Goal: Find specific fact: Find specific fact

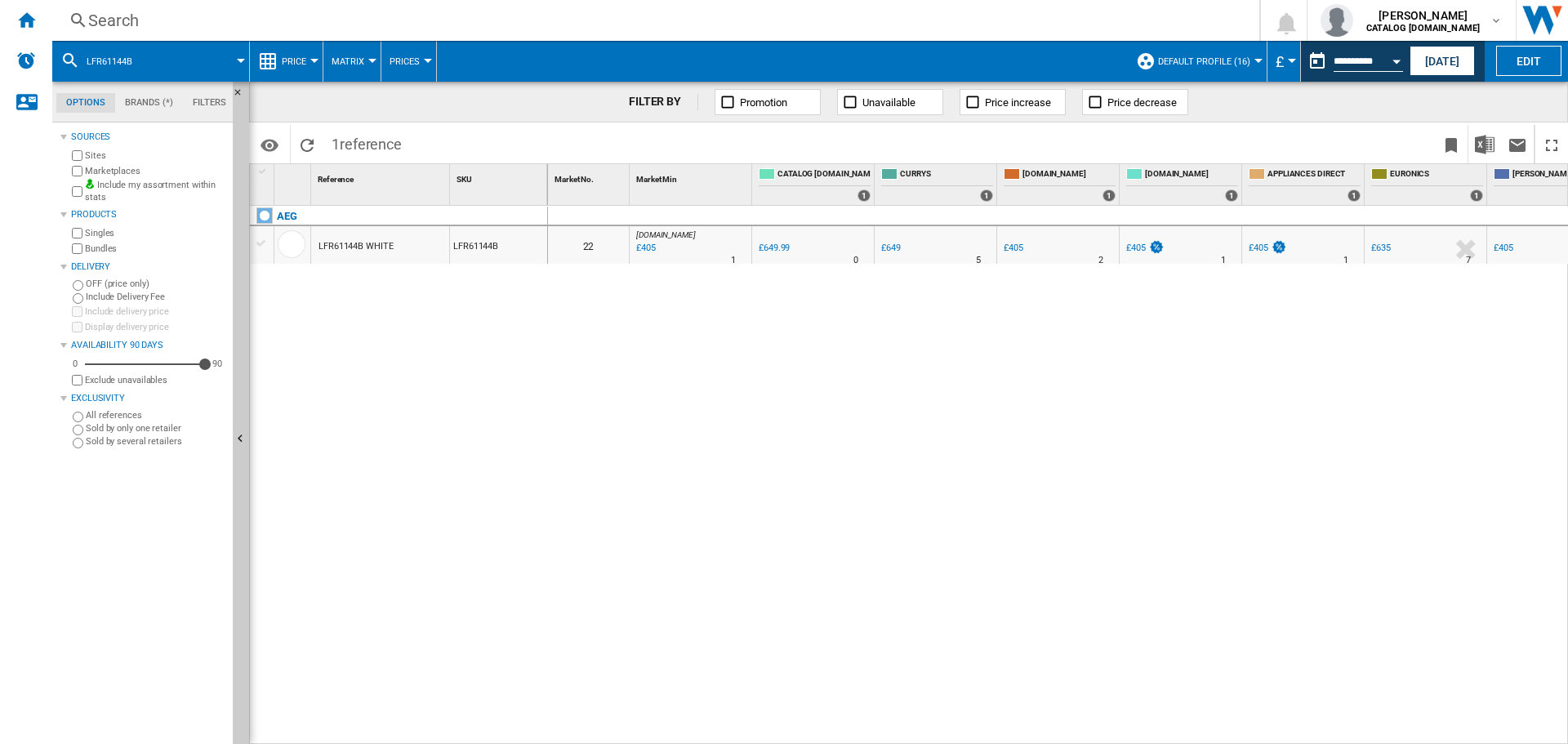
click at [172, 7] on div "Search Search 0 [PERSON_NAME] CATALOG [DOMAIN_NAME] CATALOG [DOMAIN_NAME] My se…" at bounding box center [810, 20] width 1516 height 41
click at [156, 22] on div "Search" at bounding box center [652, 20] width 1129 height 23
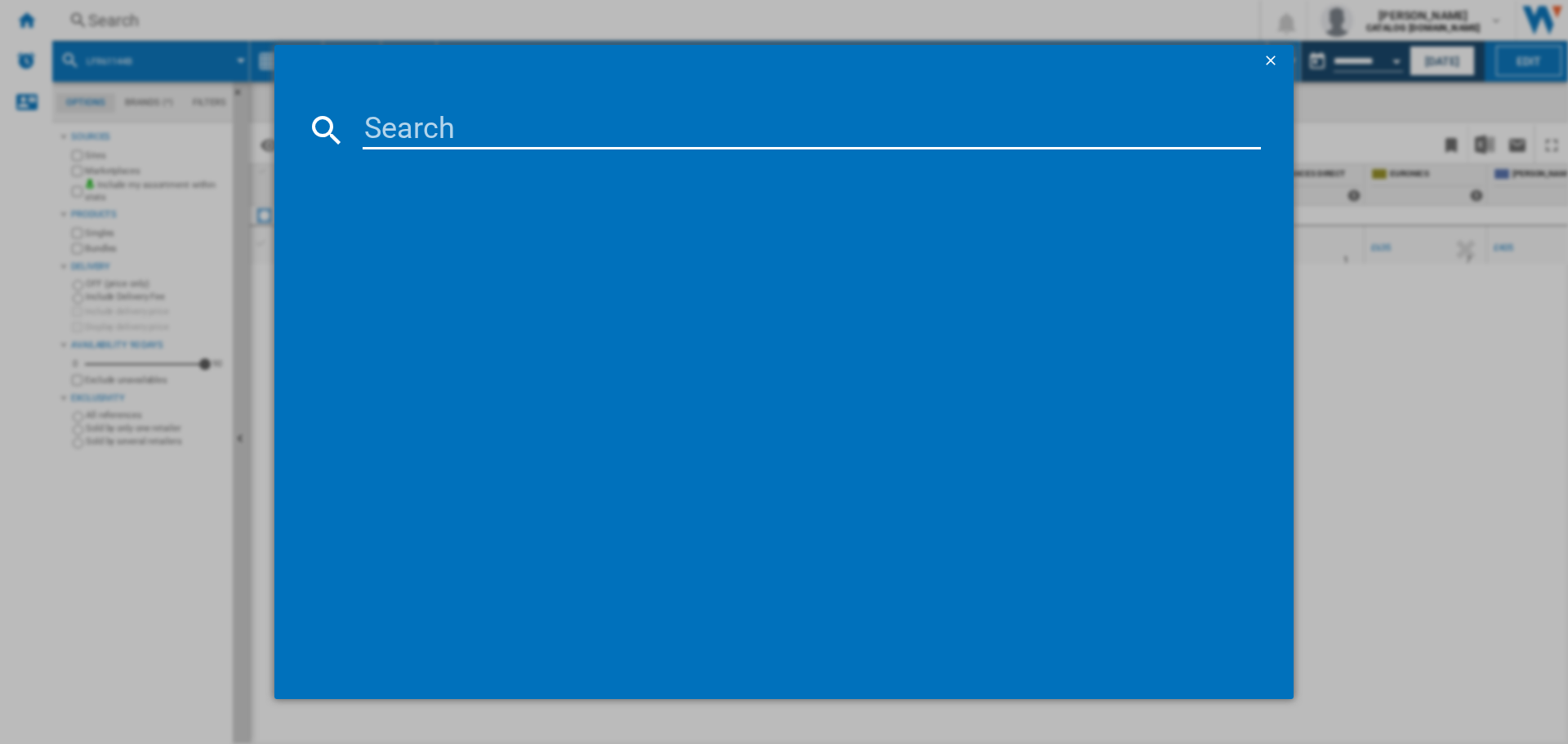
click at [497, 138] on input at bounding box center [811, 129] width 899 height 40
paste input "TO64IB00FZ"
type input "TO64IB00FZ"
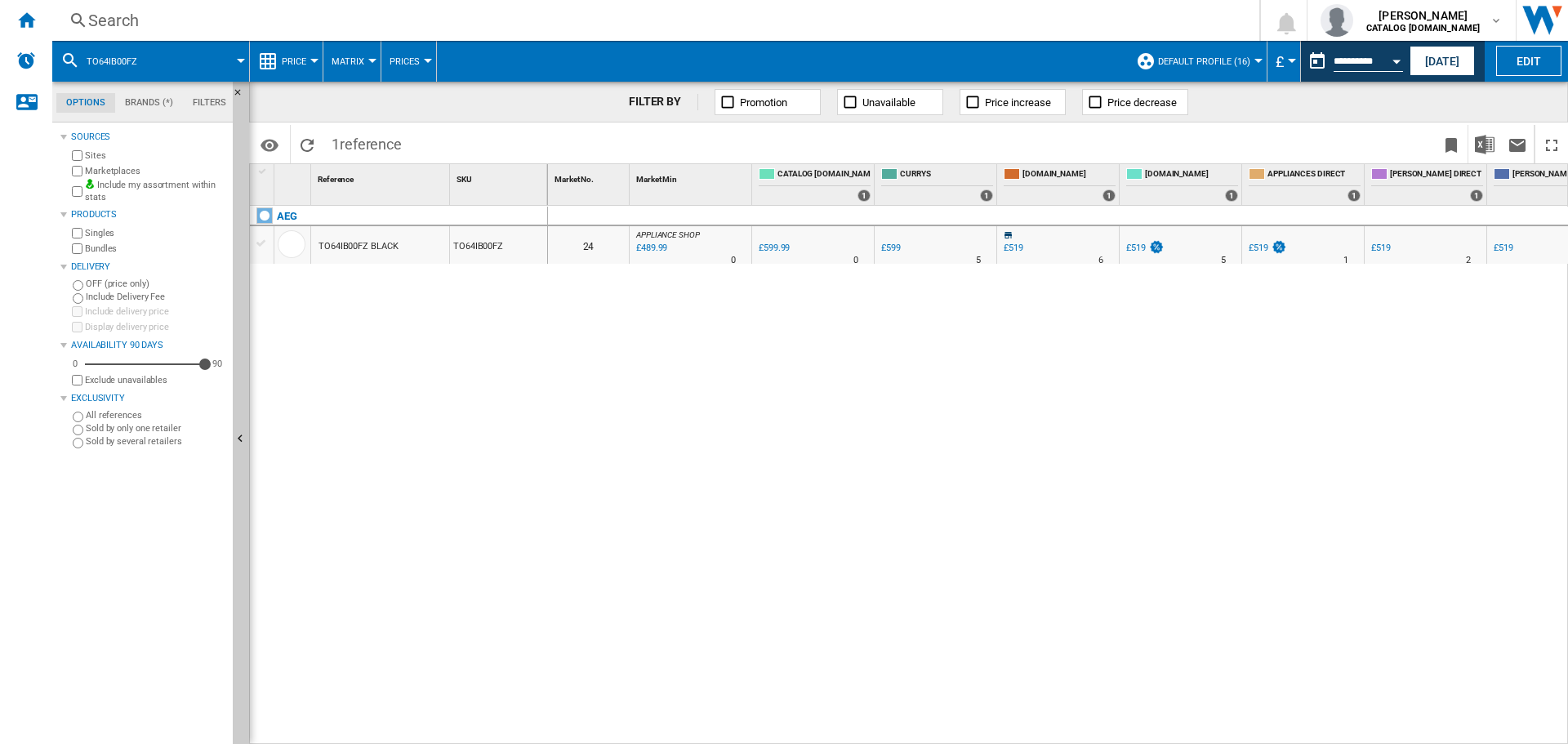
click at [1140, 248] on div "£519" at bounding box center [1136, 248] width 19 height 11
click at [921, 441] on div "0 24 APPLIANCE SHOP : -18.3 % £489.99 % N/A 0 APPLIANCE SHOP : 0.0 % £599.99 %" at bounding box center [1059, 475] width 1021 height 539
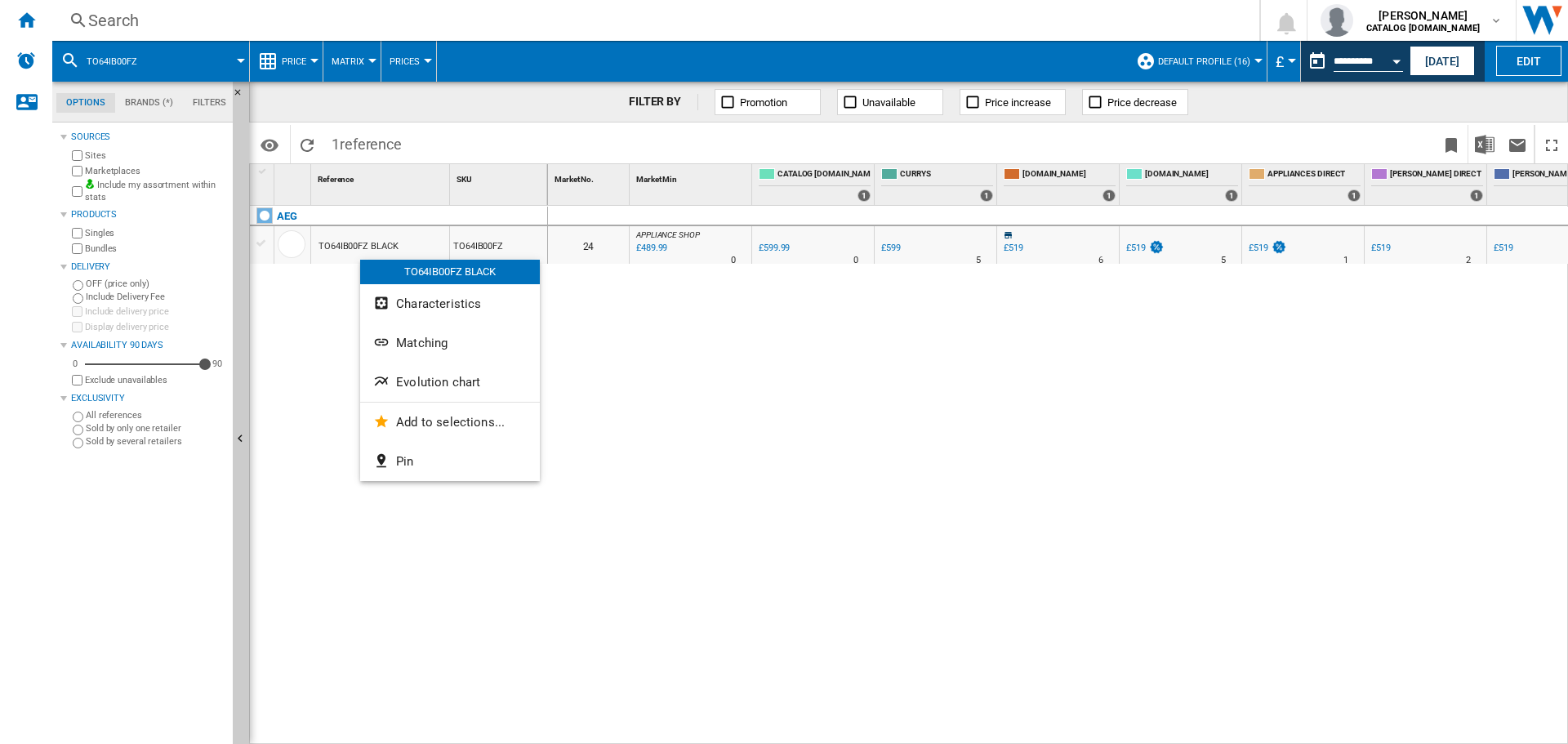
drag, startPoint x: 361, startPoint y: 246, endPoint x: 338, endPoint y: 295, distance: 54.1
click at [338, 295] on div at bounding box center [784, 372] width 1568 height 744
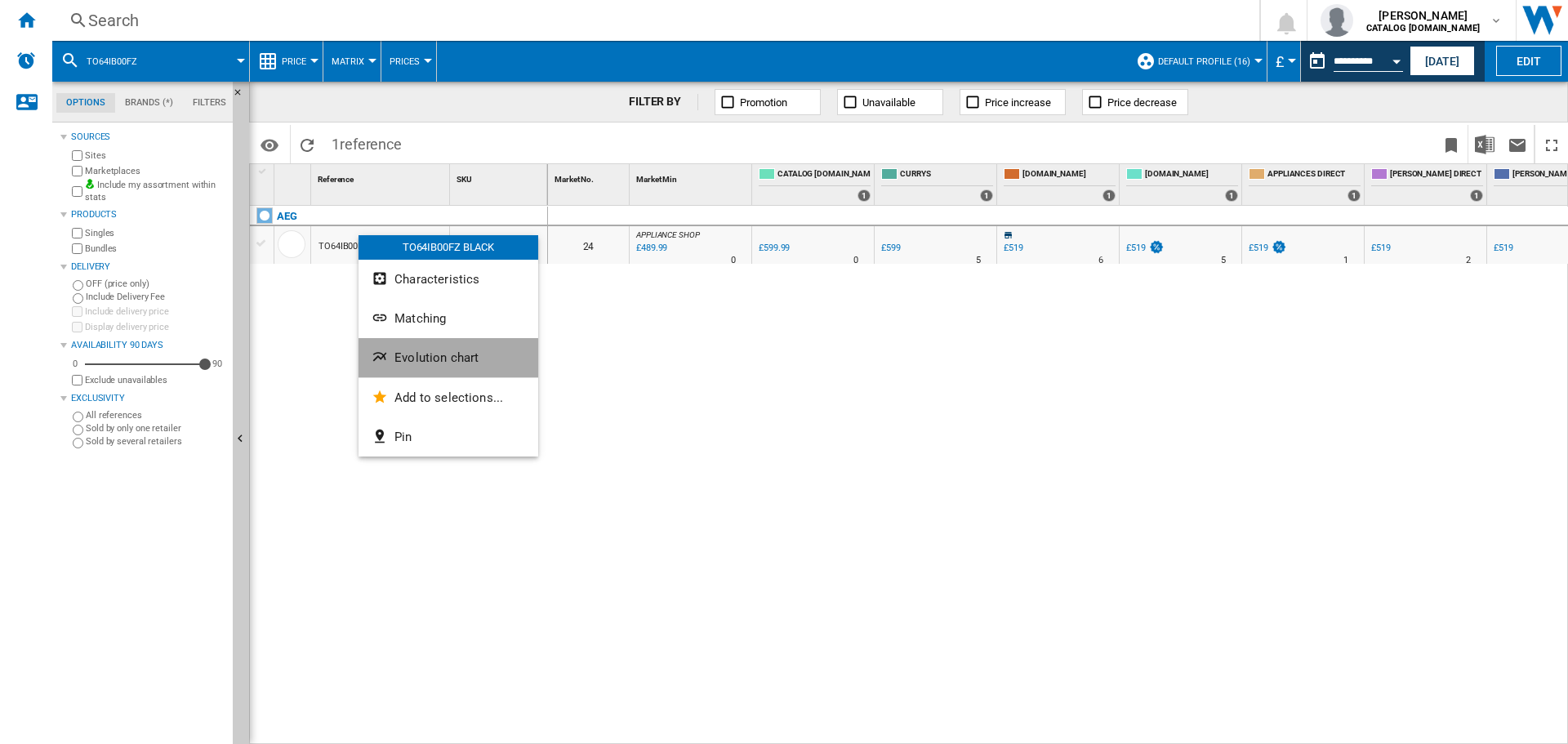
click at [421, 353] on span "Evolution chart" at bounding box center [436, 357] width 84 height 14
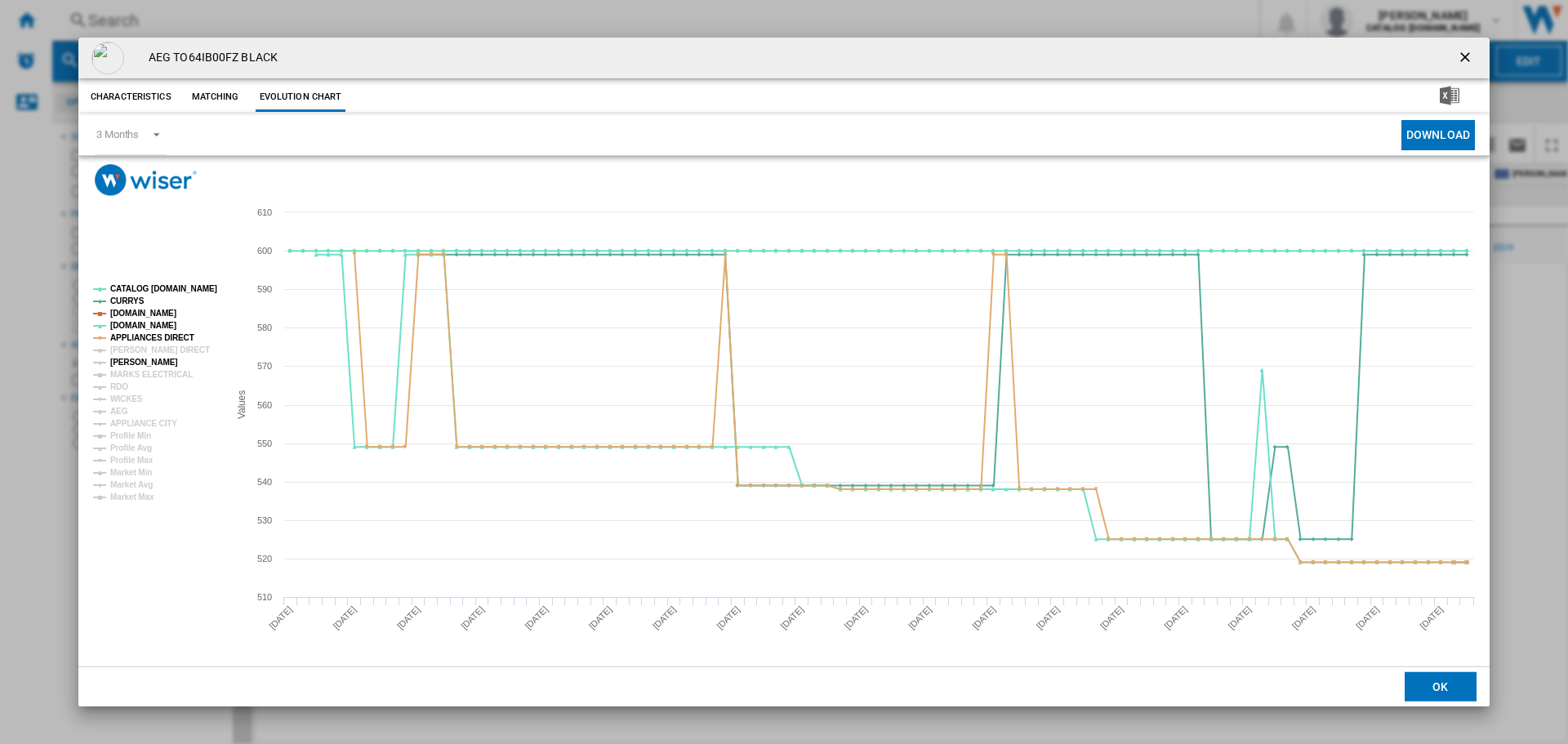
click at [149, 358] on tspan "[PERSON_NAME]" at bounding box center [144, 362] width 68 height 9
